Goal: Task Accomplishment & Management: Use online tool/utility

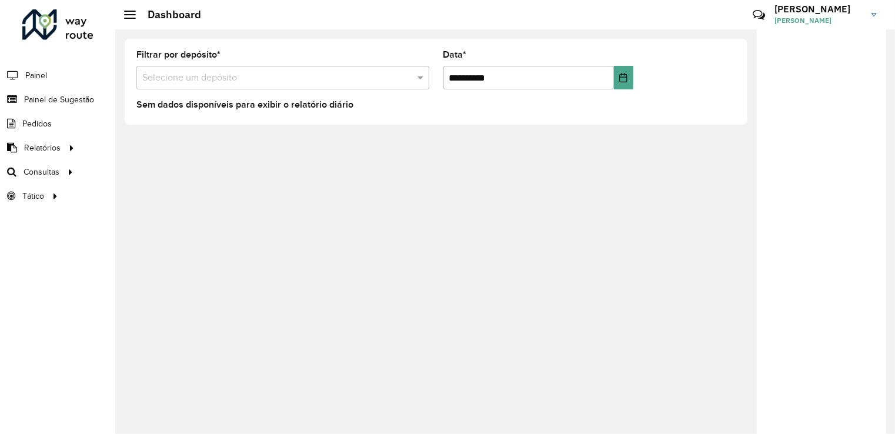
click at [48, 74] on li "Painel" at bounding box center [57, 75] width 115 height 25
click at [41, 75] on span "Painel" at bounding box center [37, 75] width 24 height 12
click at [156, 168] on span "Roteirização" at bounding box center [158, 172] width 48 height 12
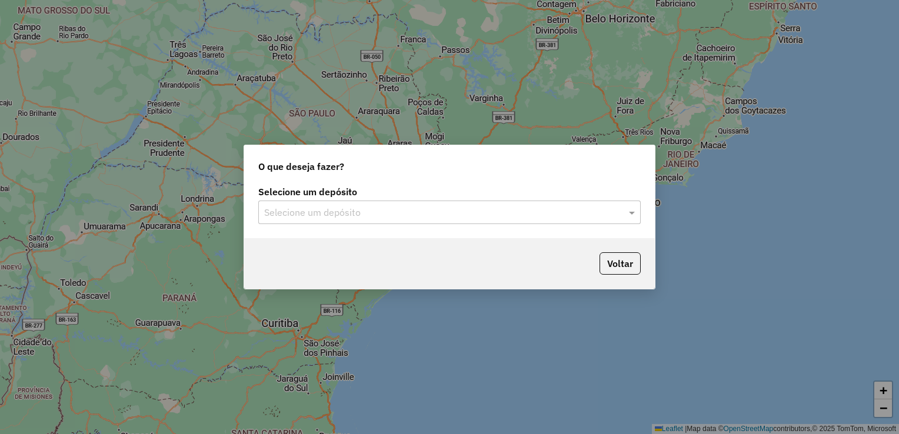
click at [381, 204] on div "Selecione um depósito" at bounding box center [449, 213] width 382 height 24
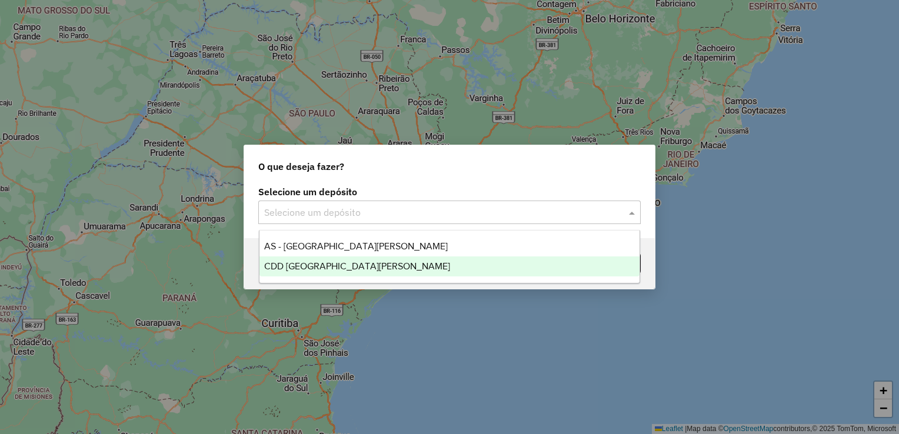
drag, startPoint x: 314, startPoint y: 244, endPoint x: 328, endPoint y: 262, distance: 23.9
click at [328, 262] on div "AS - Santa Cruz do Sul CDD Santa Cruz do Sul" at bounding box center [449, 256] width 381 height 40
click at [328, 262] on span "CDD [GEOGRAPHIC_DATA]" at bounding box center [357, 266] width 186 height 10
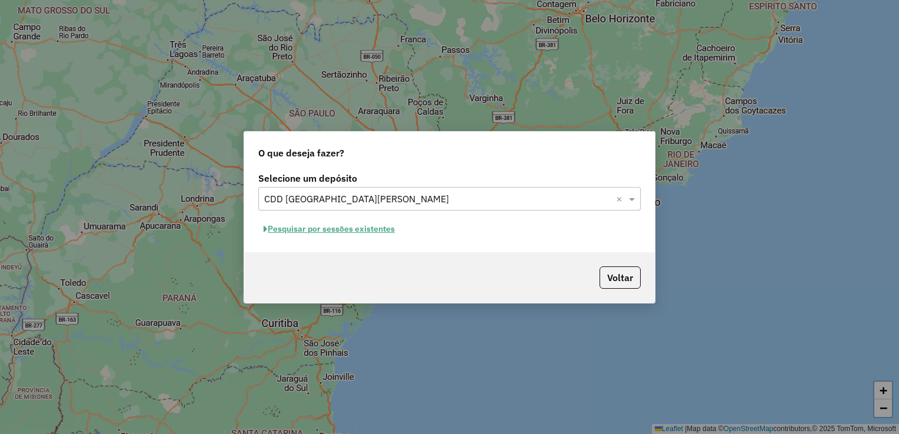
click at [356, 226] on button "Pesquisar por sessões existentes" at bounding box center [329, 229] width 142 height 18
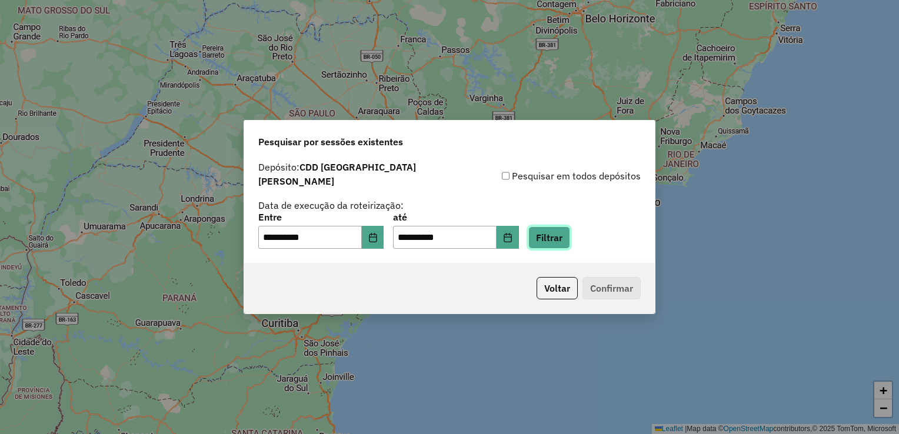
click at [556, 234] on button "Filtrar" at bounding box center [549, 237] width 42 height 22
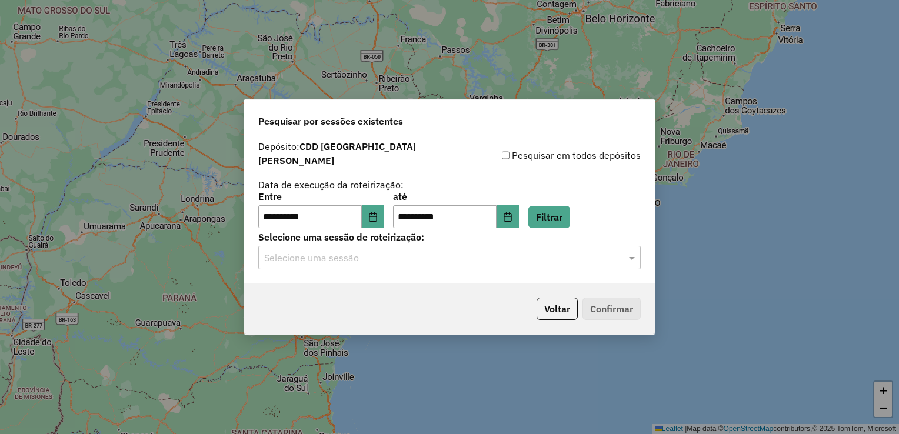
click at [466, 251] on input "text" at bounding box center [437, 258] width 347 height 14
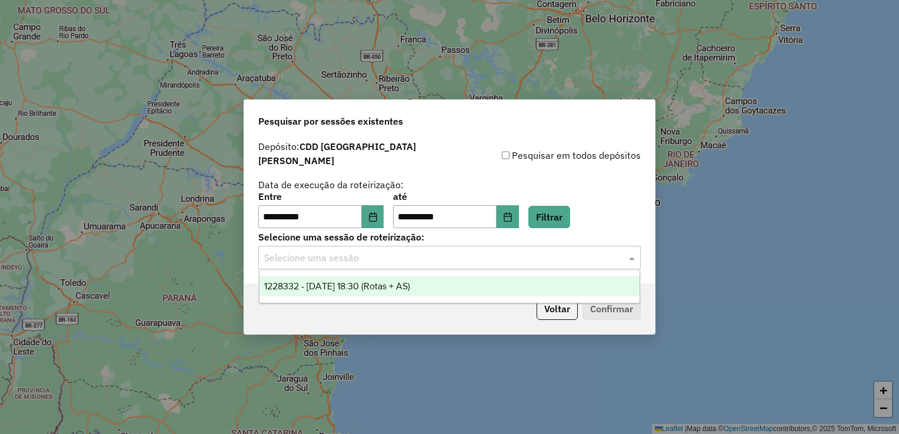
click at [378, 288] on span "1228332 - 12/08/2025 18:30 (Rotas + AS)" at bounding box center [337, 286] width 146 height 10
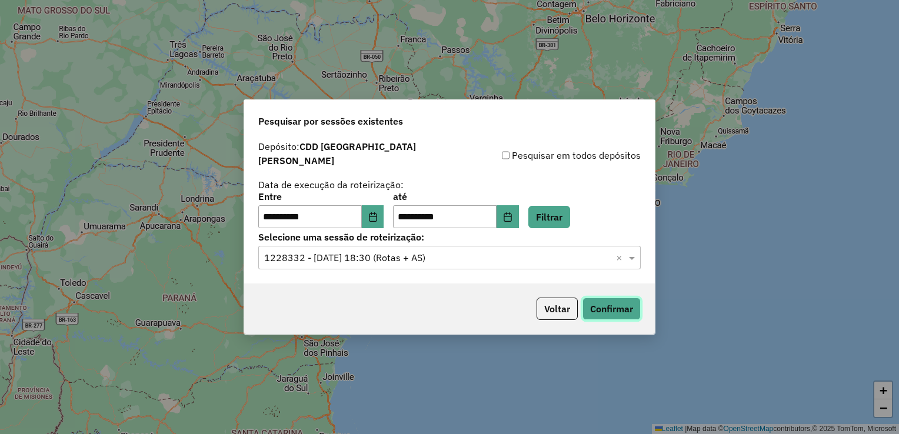
click at [619, 305] on button "Confirmar" at bounding box center [611, 309] width 58 height 22
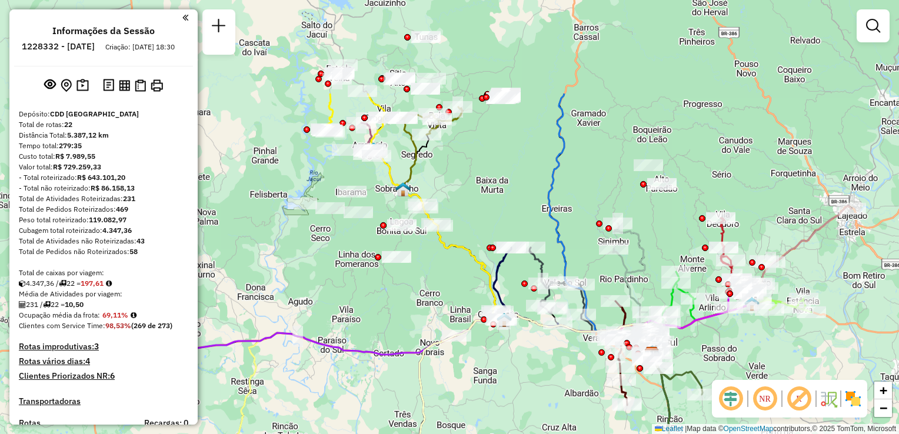
drag, startPoint x: 341, startPoint y: 71, endPoint x: 543, endPoint y: 208, distance: 244.4
click at [548, 208] on icon at bounding box center [601, 225] width 106 height 263
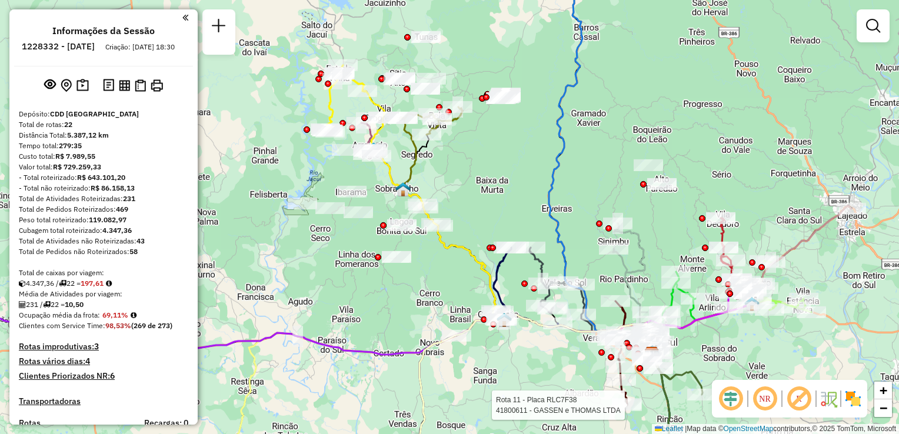
select select "**********"
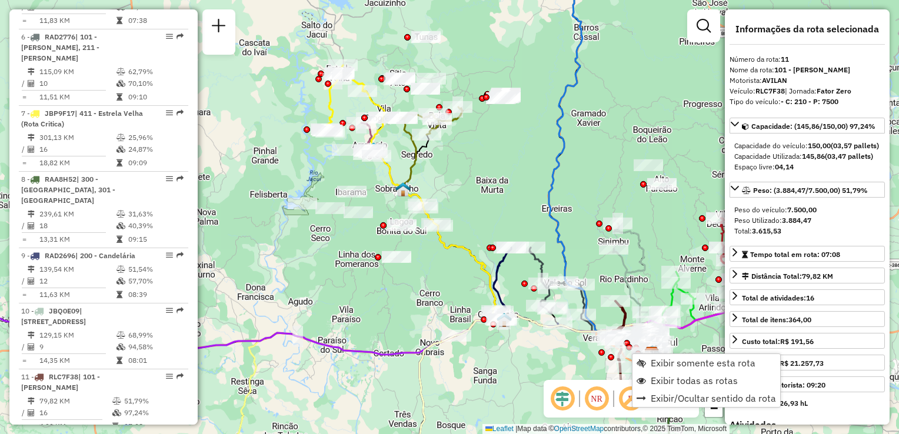
scroll to position [1125, 0]
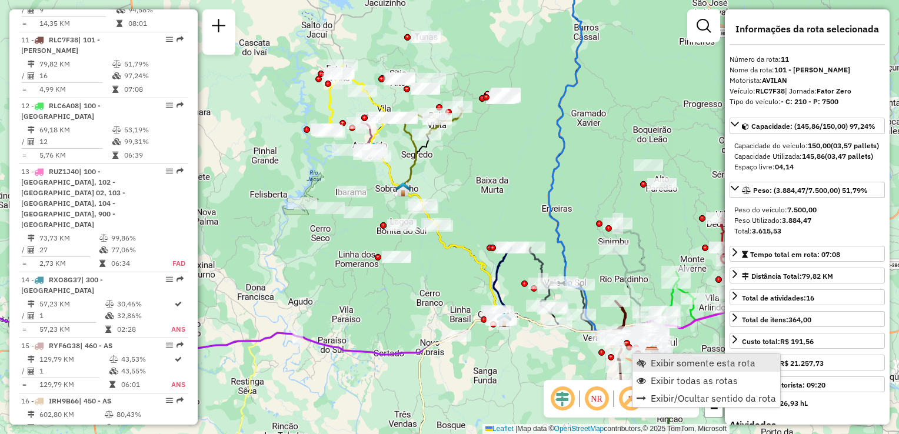
click at [664, 359] on span "Exibir somente esta rota" at bounding box center [703, 362] width 105 height 9
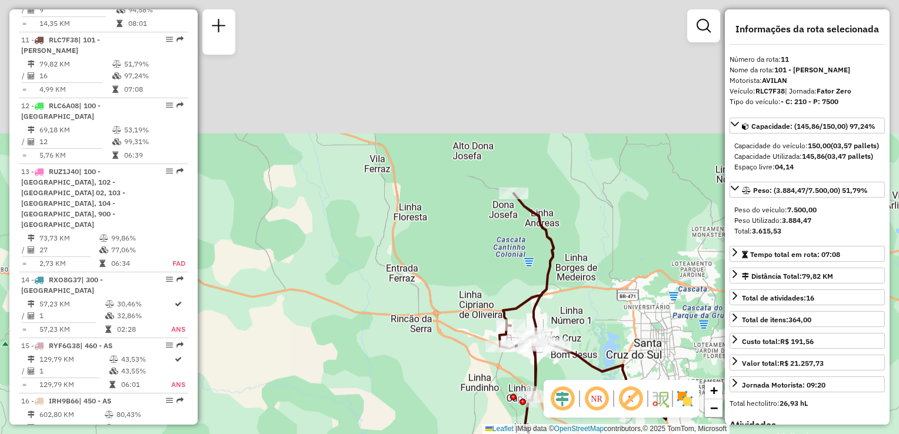
drag, startPoint x: 448, startPoint y: 95, endPoint x: 581, endPoint y: 279, distance: 227.0
click at [581, 279] on div "Janela de atendimento Grade de atendimento Capacidade Transportadoras Veículos …" at bounding box center [449, 217] width 899 height 434
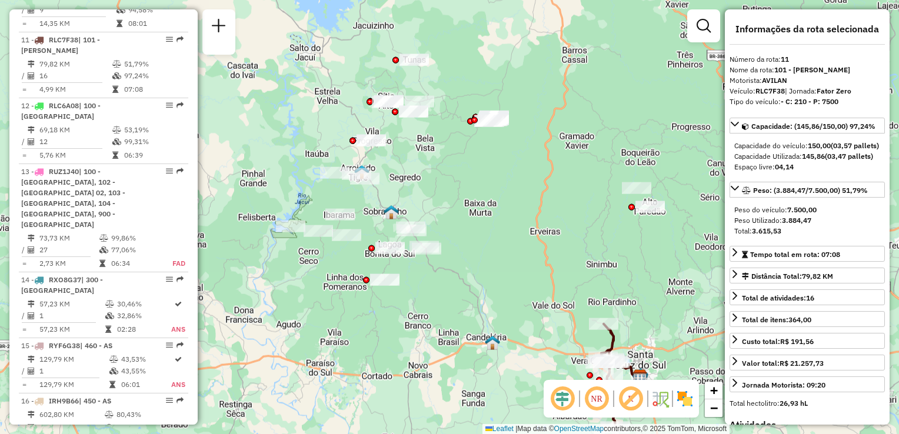
drag, startPoint x: 435, startPoint y: 169, endPoint x: 475, endPoint y: 250, distance: 90.0
click at [475, 250] on div "Janela de atendimento Grade de atendimento Capacidade Transportadoras Veículos …" at bounding box center [449, 217] width 899 height 434
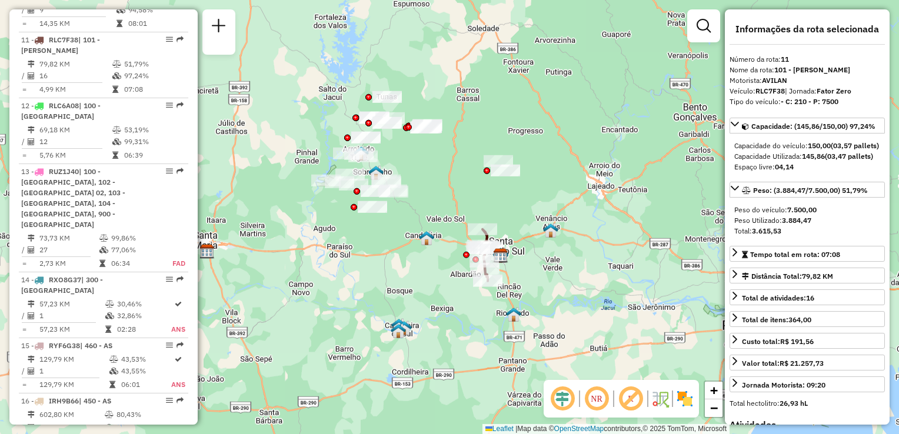
drag, startPoint x: 386, startPoint y: 269, endPoint x: 566, endPoint y: 129, distance: 228.5
click at [566, 129] on div "Janela de atendimento Grade de atendimento Capacidade Transportadoras Veículos …" at bounding box center [449, 217] width 899 height 434
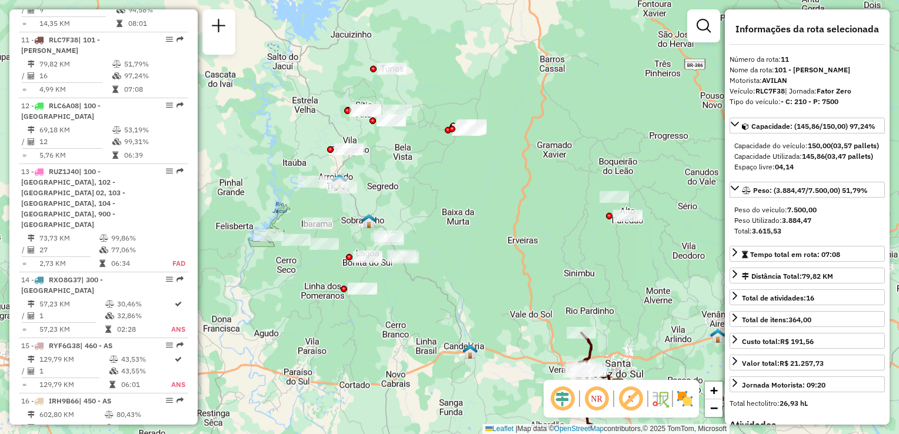
drag, startPoint x: 456, startPoint y: 148, endPoint x: 639, endPoint y: 152, distance: 183.6
click at [639, 152] on div "Janela de atendimento Grade de atendimento Capacidade Transportadoras Veículos …" at bounding box center [449, 217] width 899 height 434
